Goal: Task Accomplishment & Management: Manage account settings

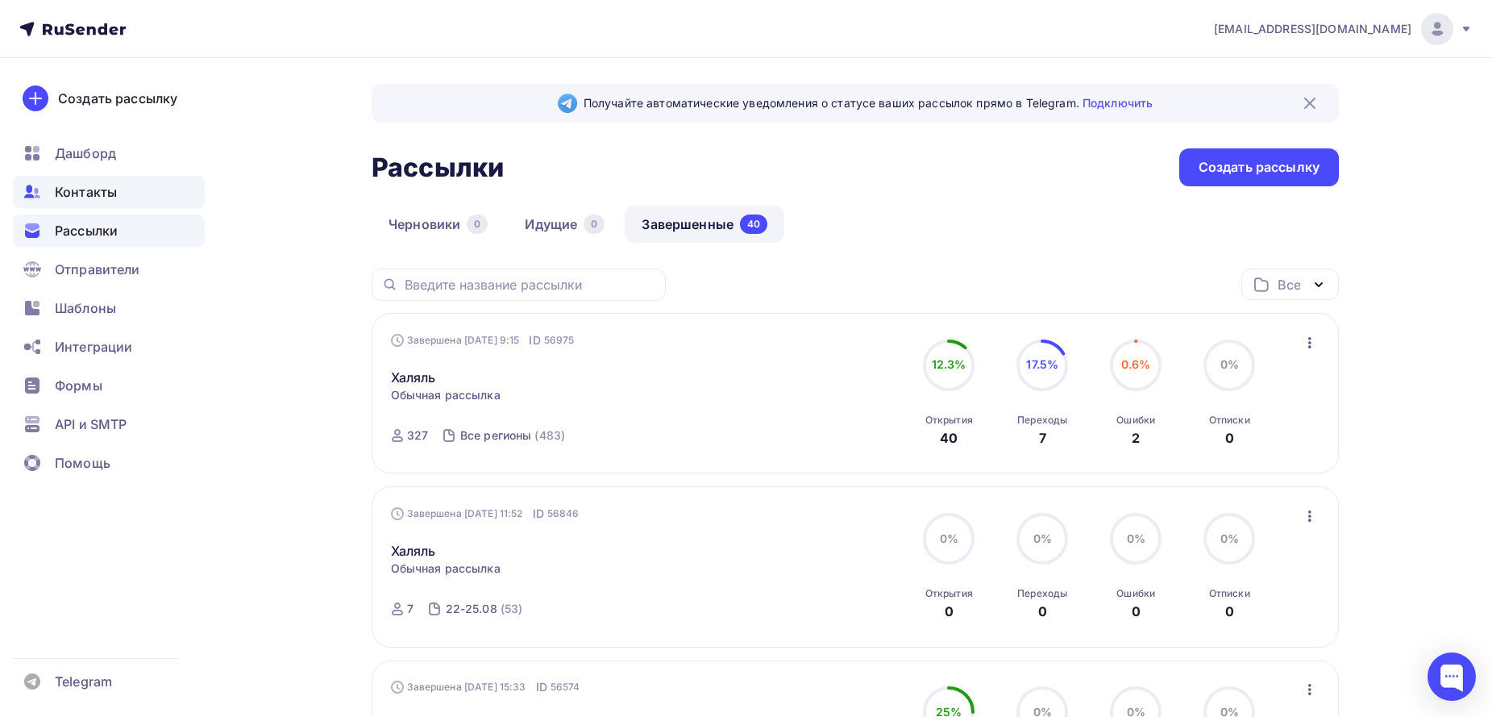
click at [124, 196] on div "Контакты" at bounding box center [109, 192] width 192 height 32
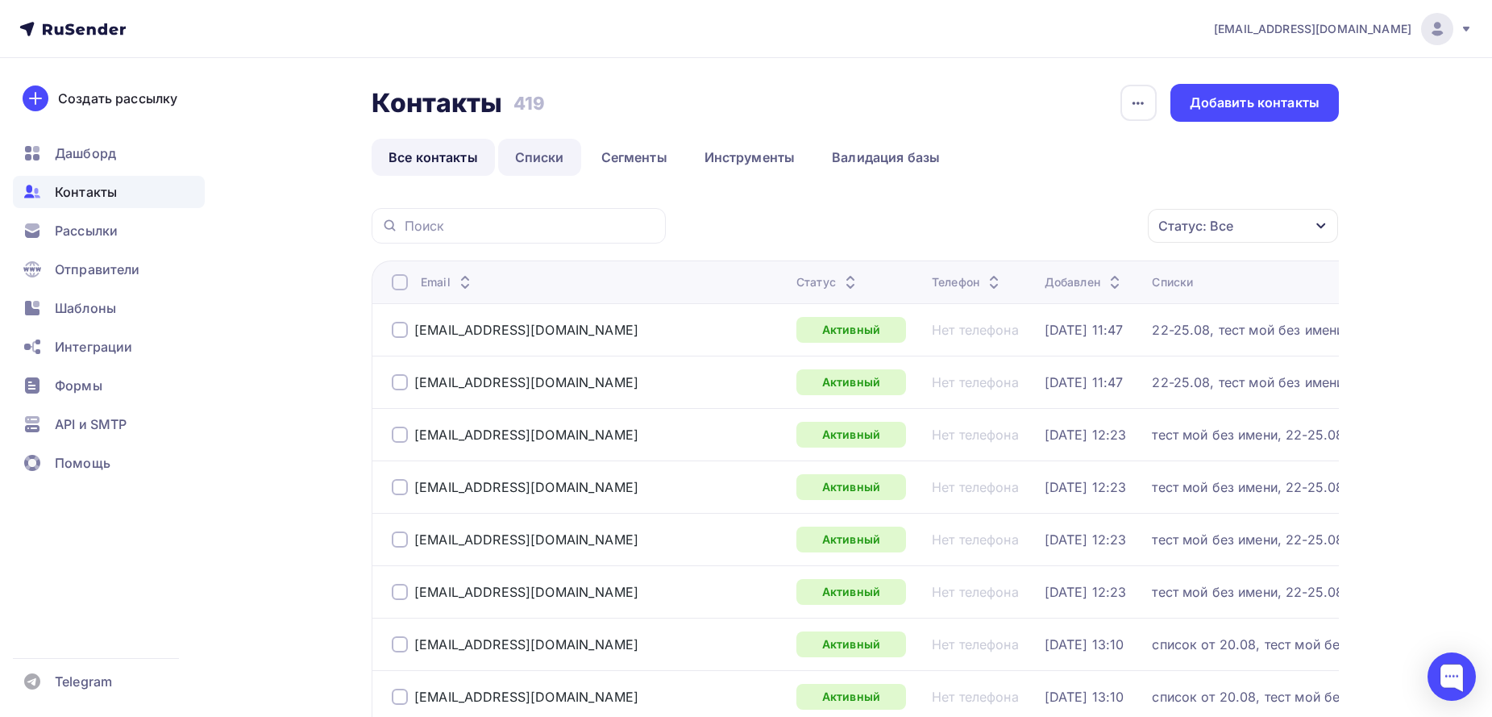
click at [543, 149] on link "Списки" at bounding box center [539, 157] width 83 height 37
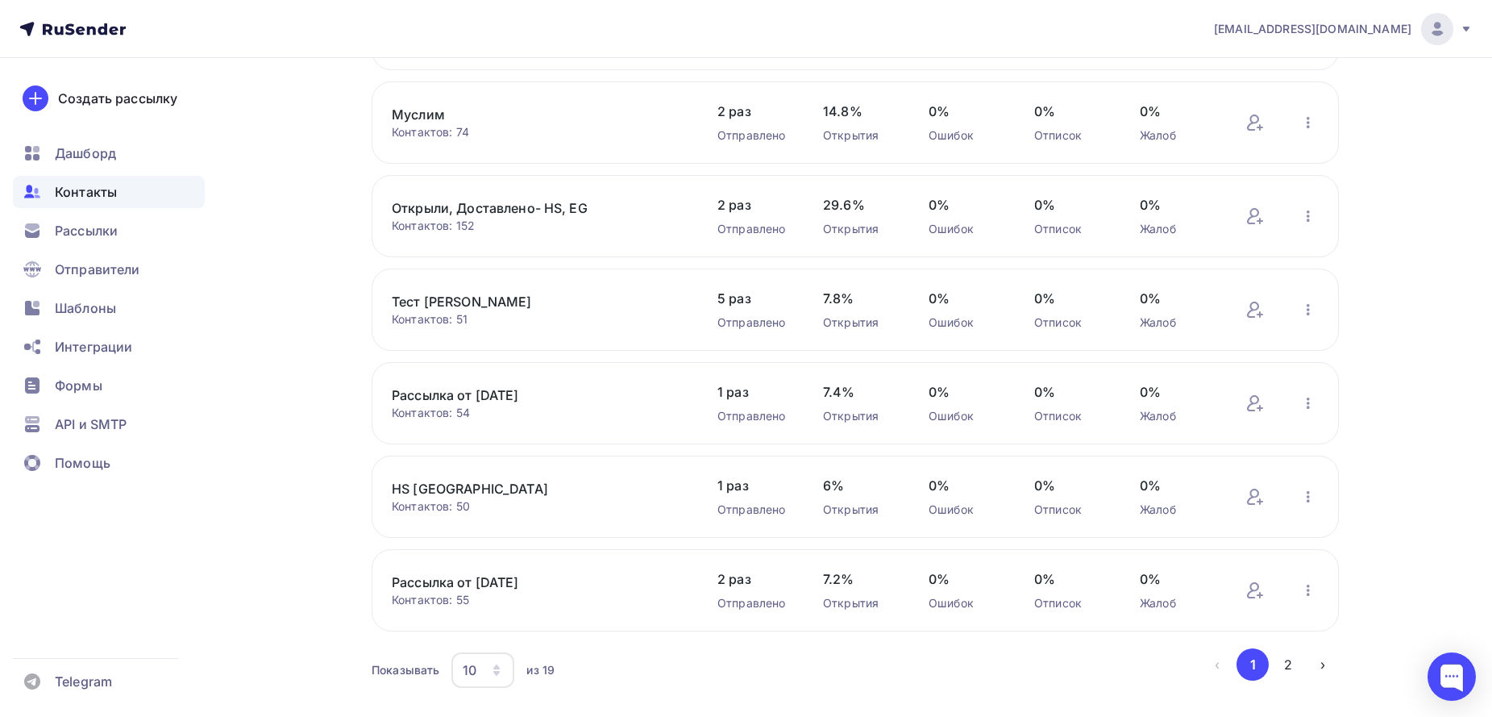
scroll to position [534, 0]
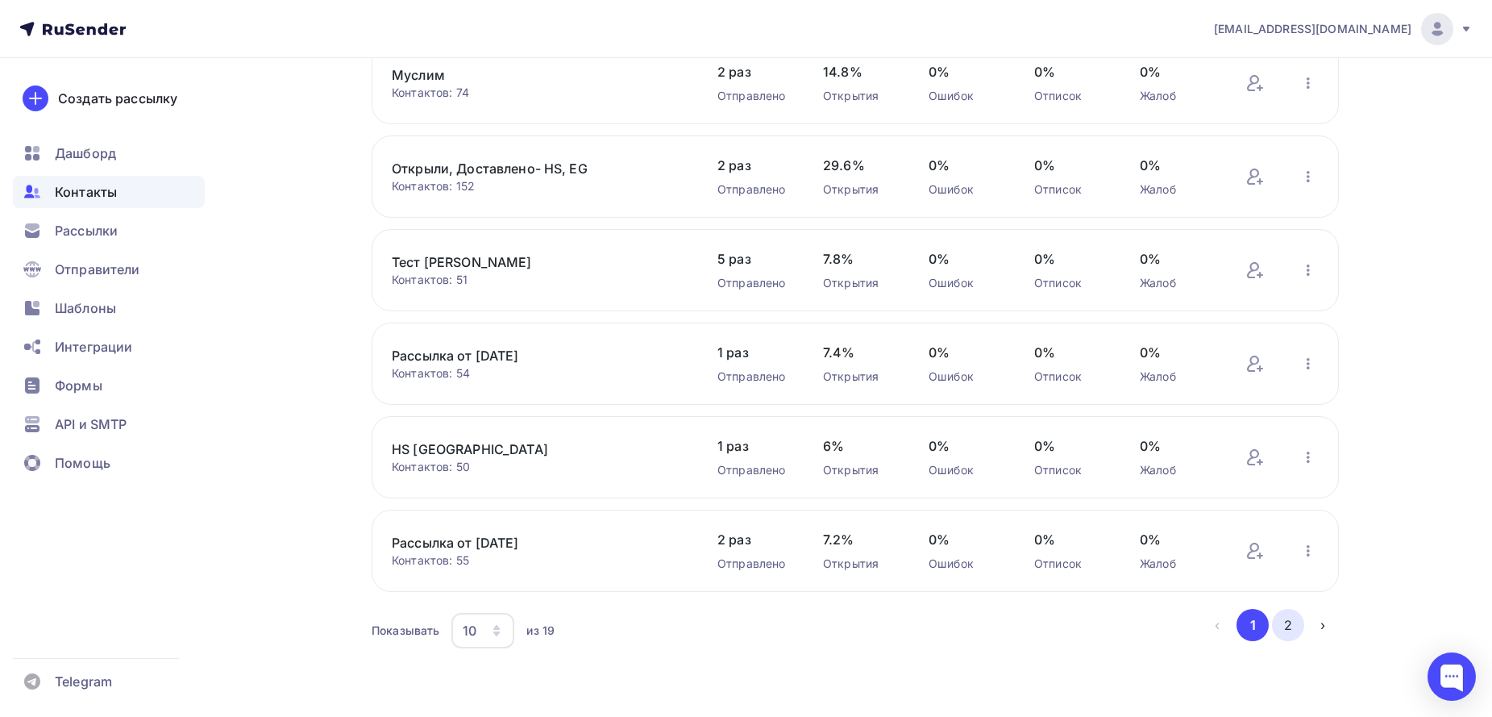
click at [1287, 622] on button "2" at bounding box center [1288, 625] width 32 height 32
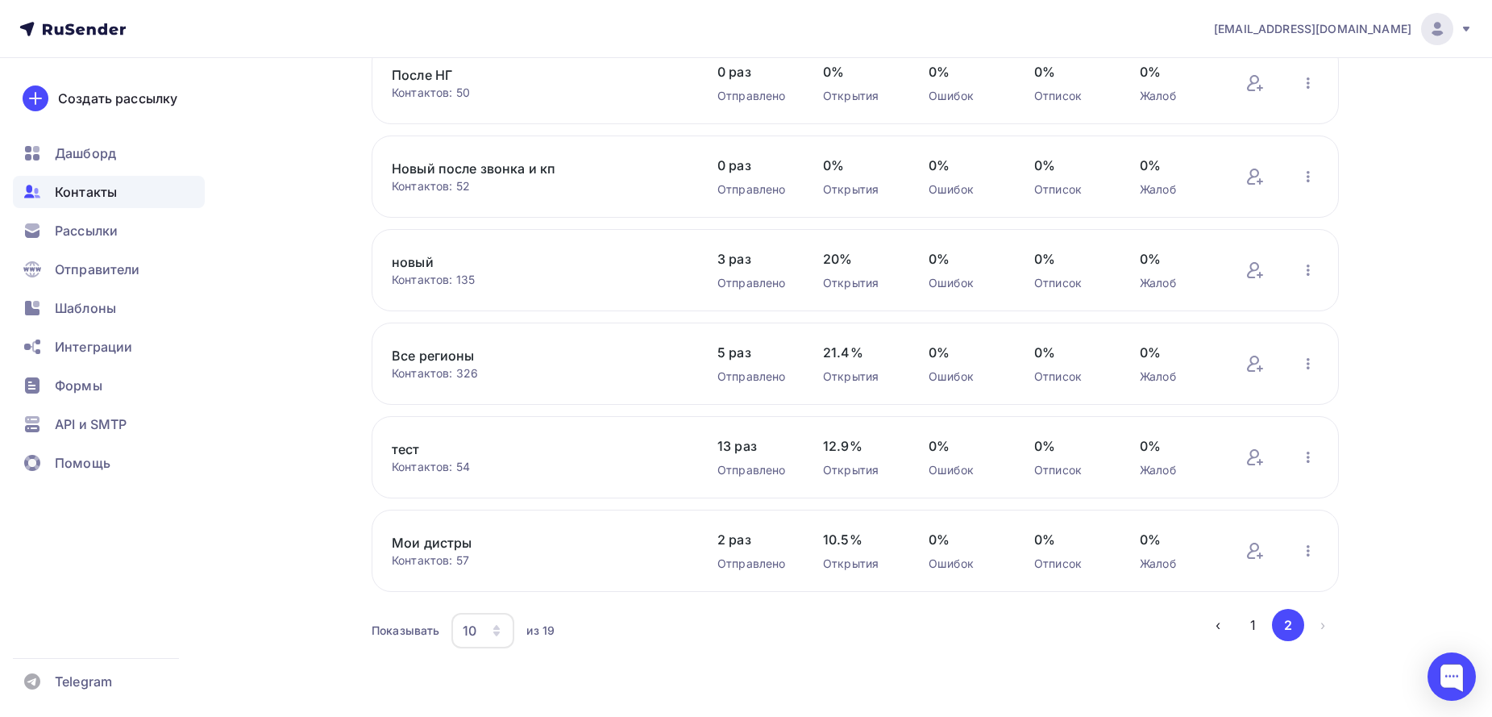
scroll to position [440, 0]
click at [449, 361] on link "Все регионы" at bounding box center [529, 355] width 274 height 19
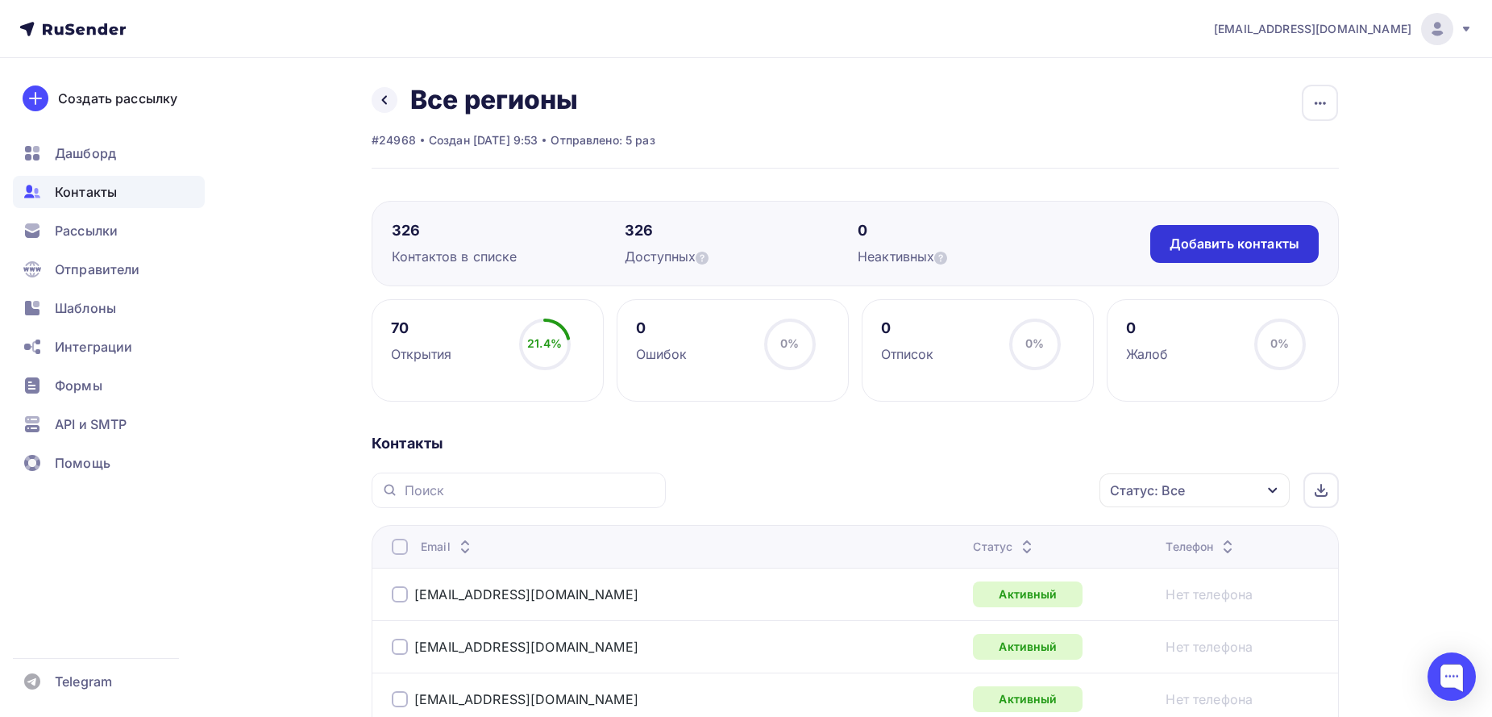
click at [1199, 237] on div "Добавить контакты" at bounding box center [1235, 244] width 130 height 19
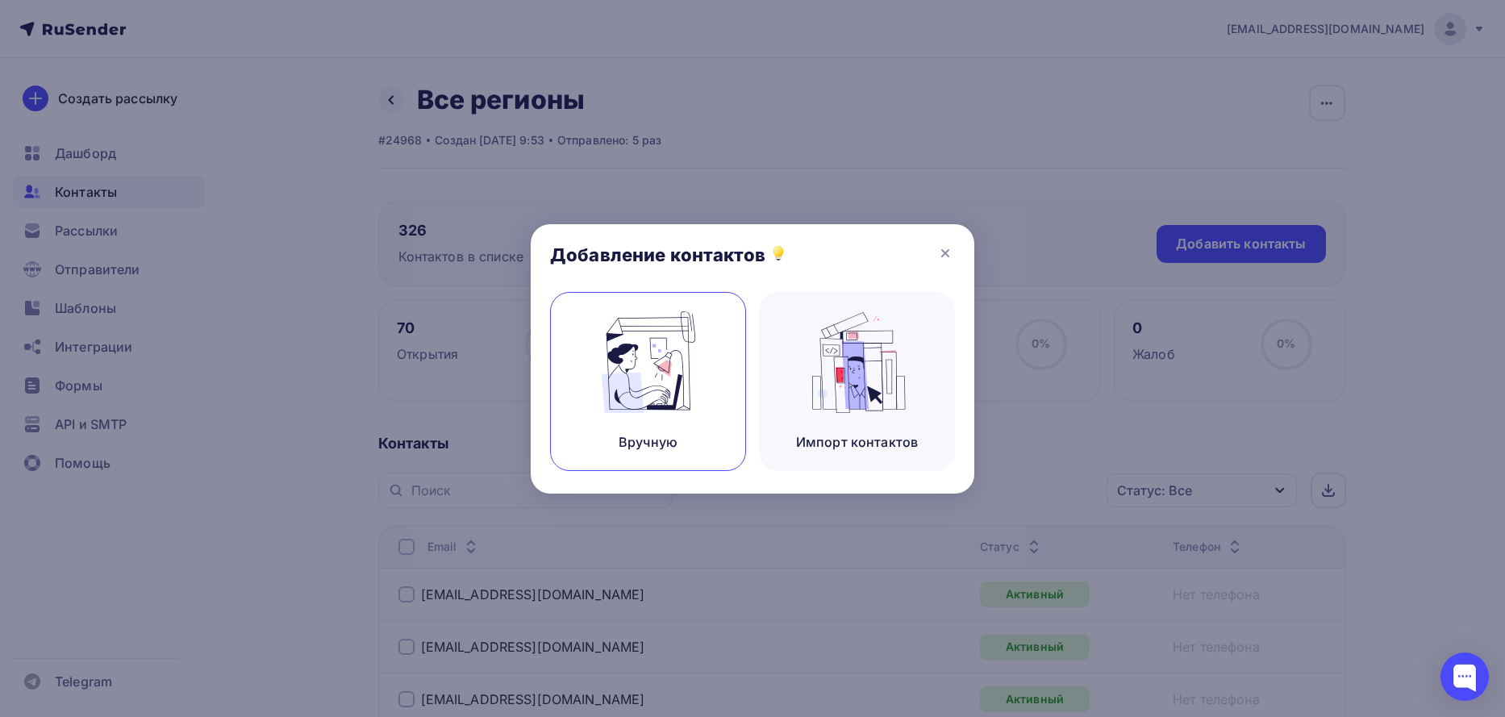
click at [697, 356] on img at bounding box center [648, 362] width 108 height 102
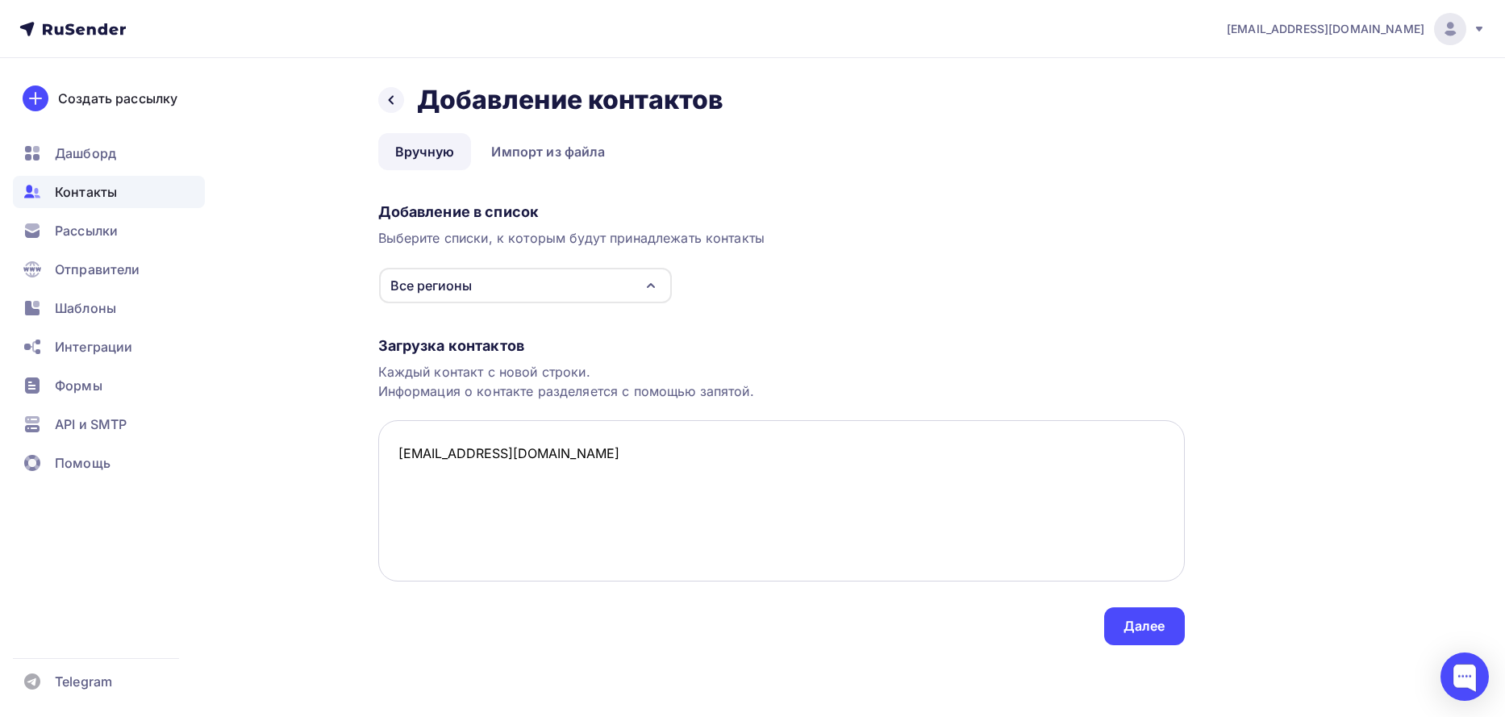
paste textarea "[EMAIL_ADDRESS][DOMAIN_NAME]"
type textarea "[EMAIL_ADDRESS][DOMAIN_NAME] [EMAIL_ADDRESS][DOMAIN_NAME]"
click at [1134, 622] on div "Далее" at bounding box center [1144, 626] width 42 height 19
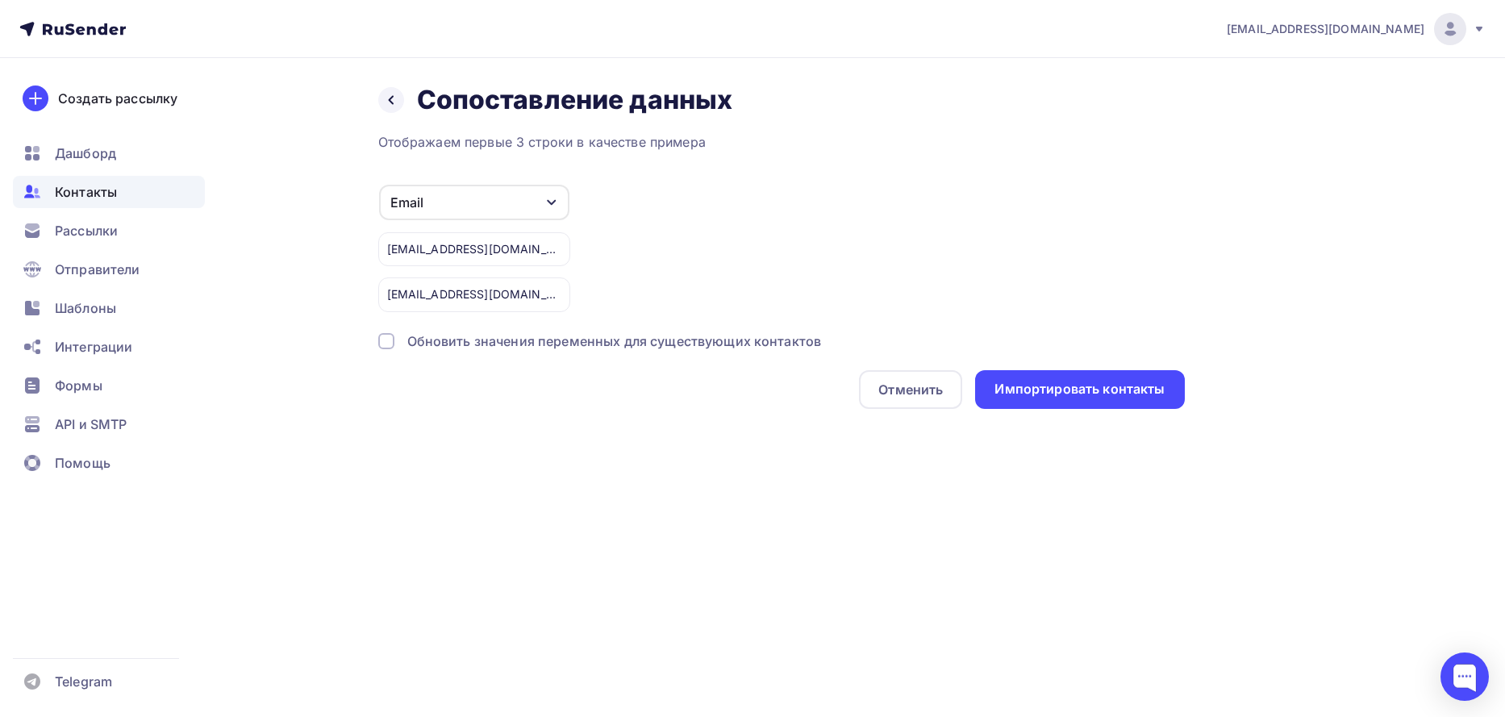
click at [383, 347] on div at bounding box center [386, 341] width 16 height 16
click at [1083, 395] on div "Импортировать контакты" at bounding box center [1079, 389] width 170 height 19
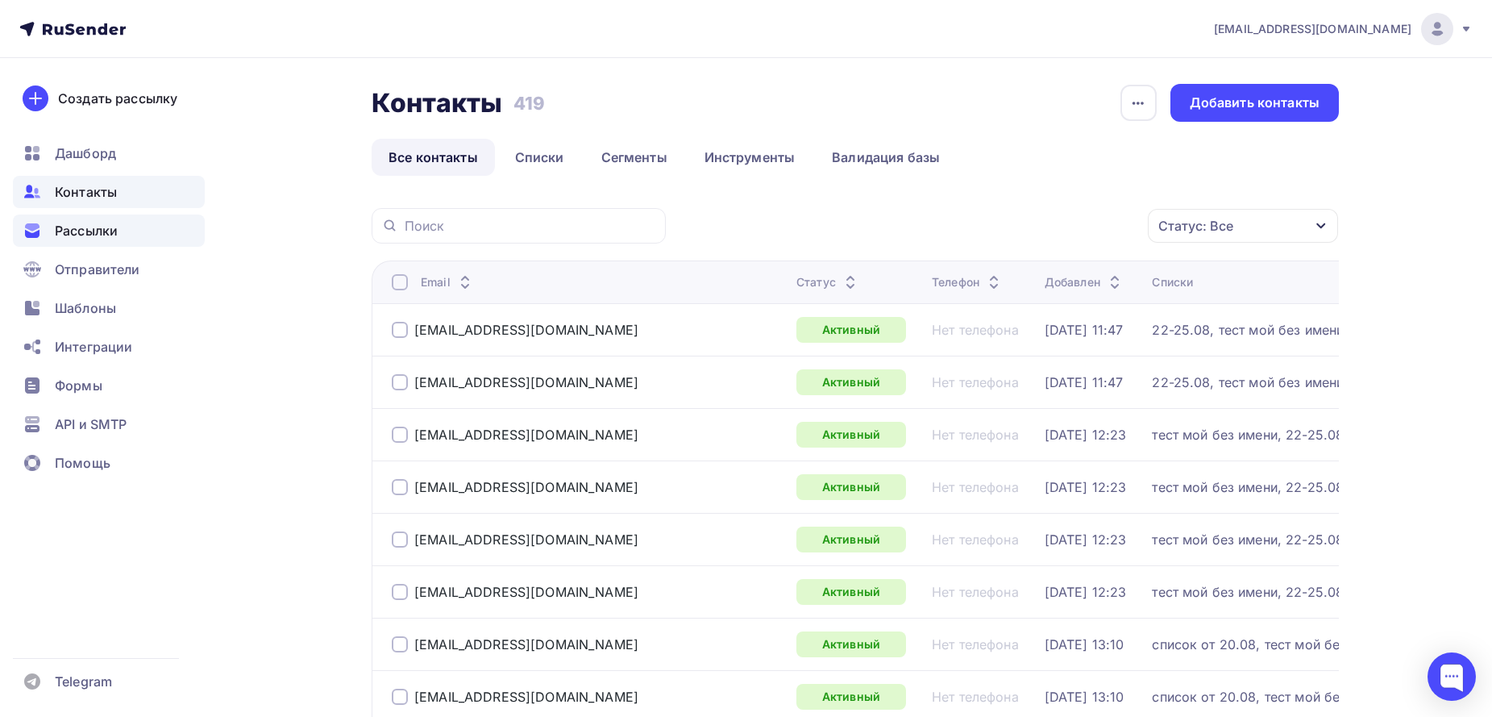
click at [78, 229] on span "Рассылки" at bounding box center [86, 230] width 63 height 19
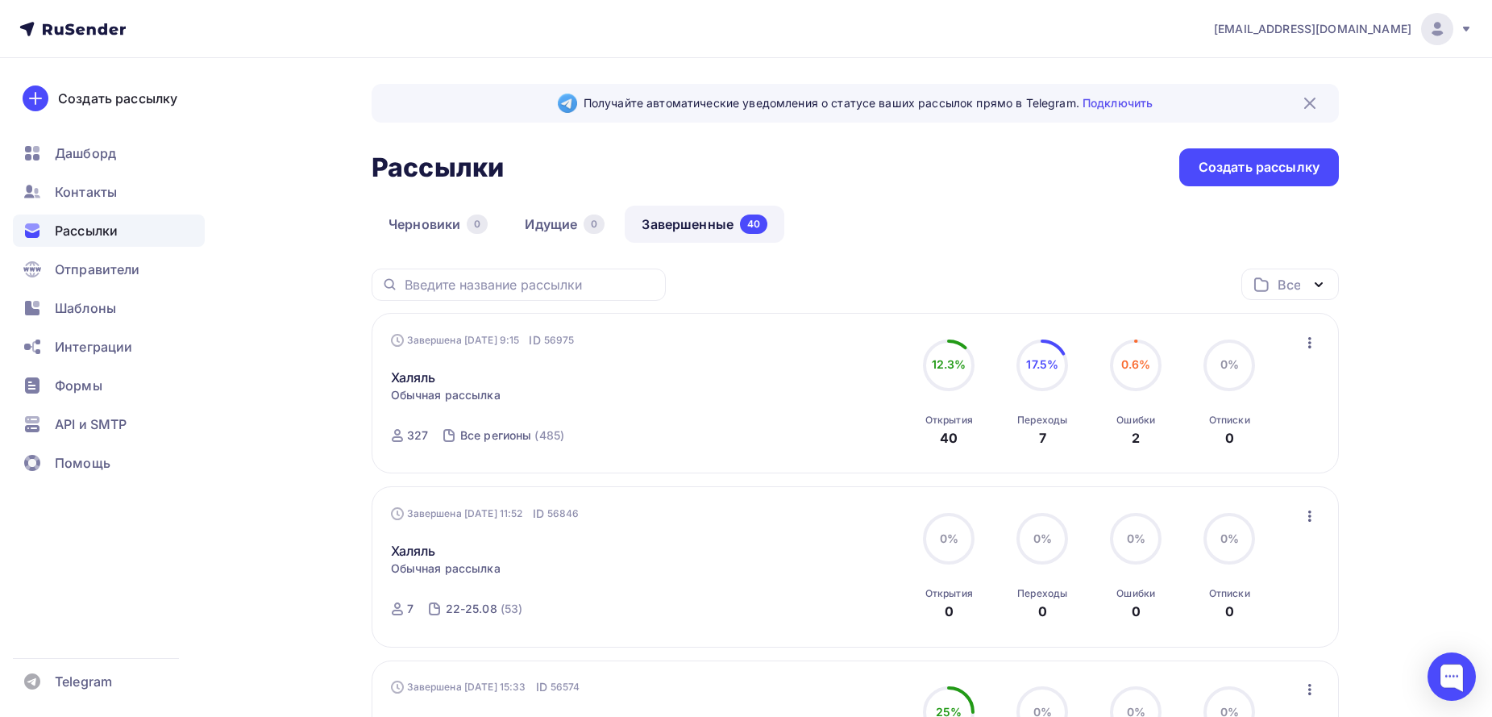
click at [1155, 26] on nav "[EMAIL_ADDRESS][DOMAIN_NAME] Аккаунт Тарифы Выйти Создать рассылку [GEOGRAPHIC_…" at bounding box center [746, 29] width 1492 height 58
